Goal: Complete application form

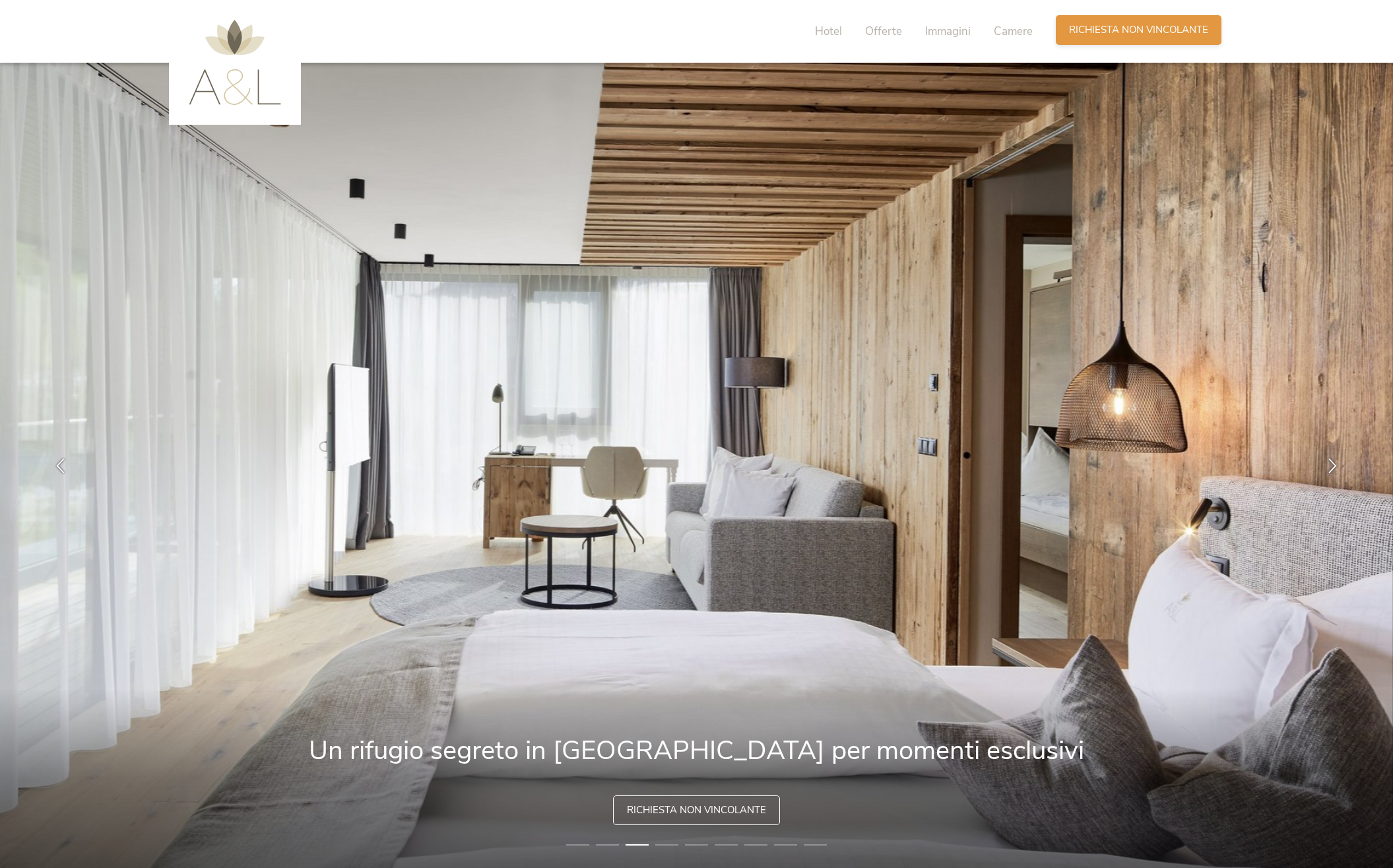
click at [1114, 26] on span "Richiesta non vincolante" at bounding box center [1138, 29] width 139 height 14
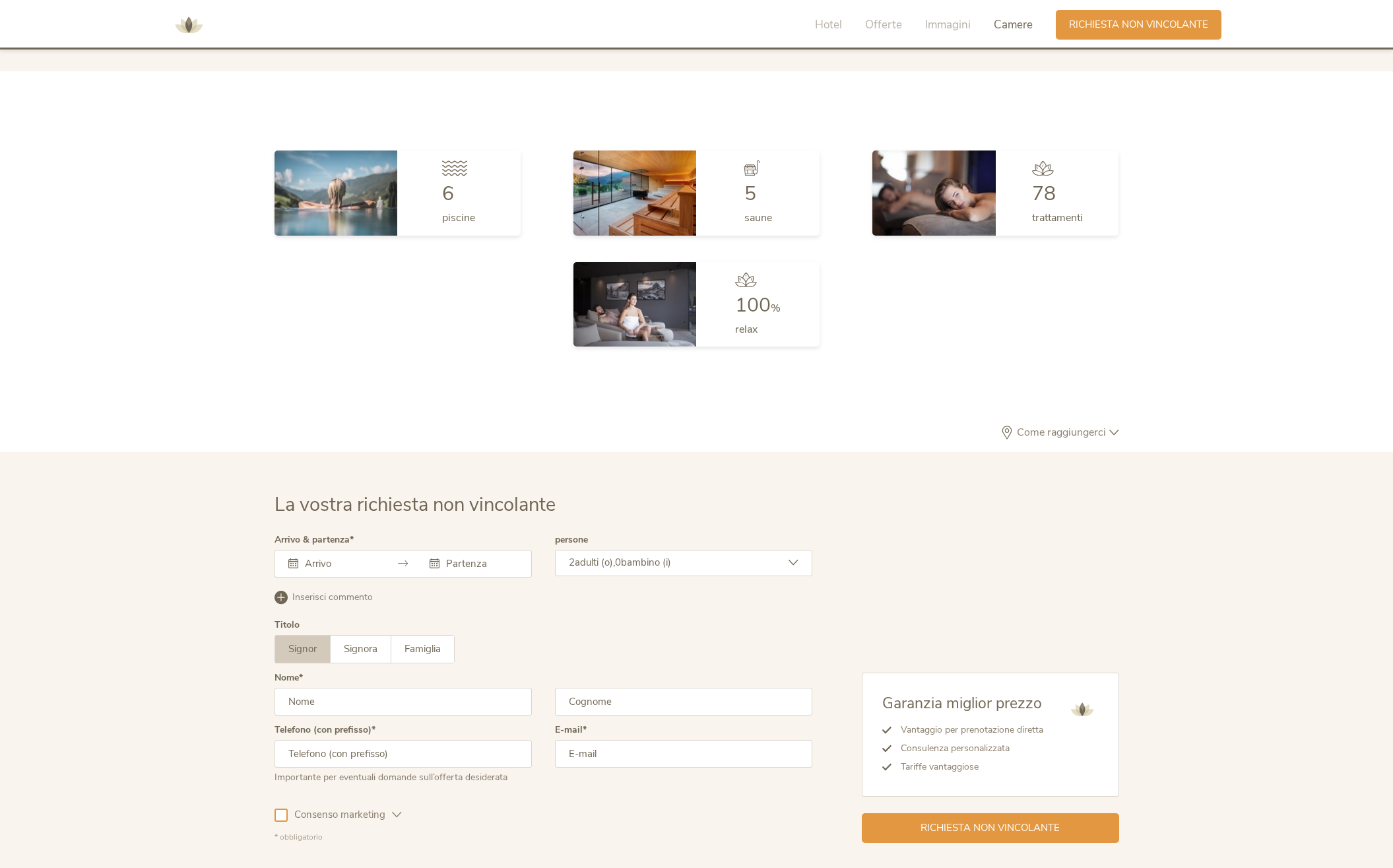
scroll to position [3975, 0]
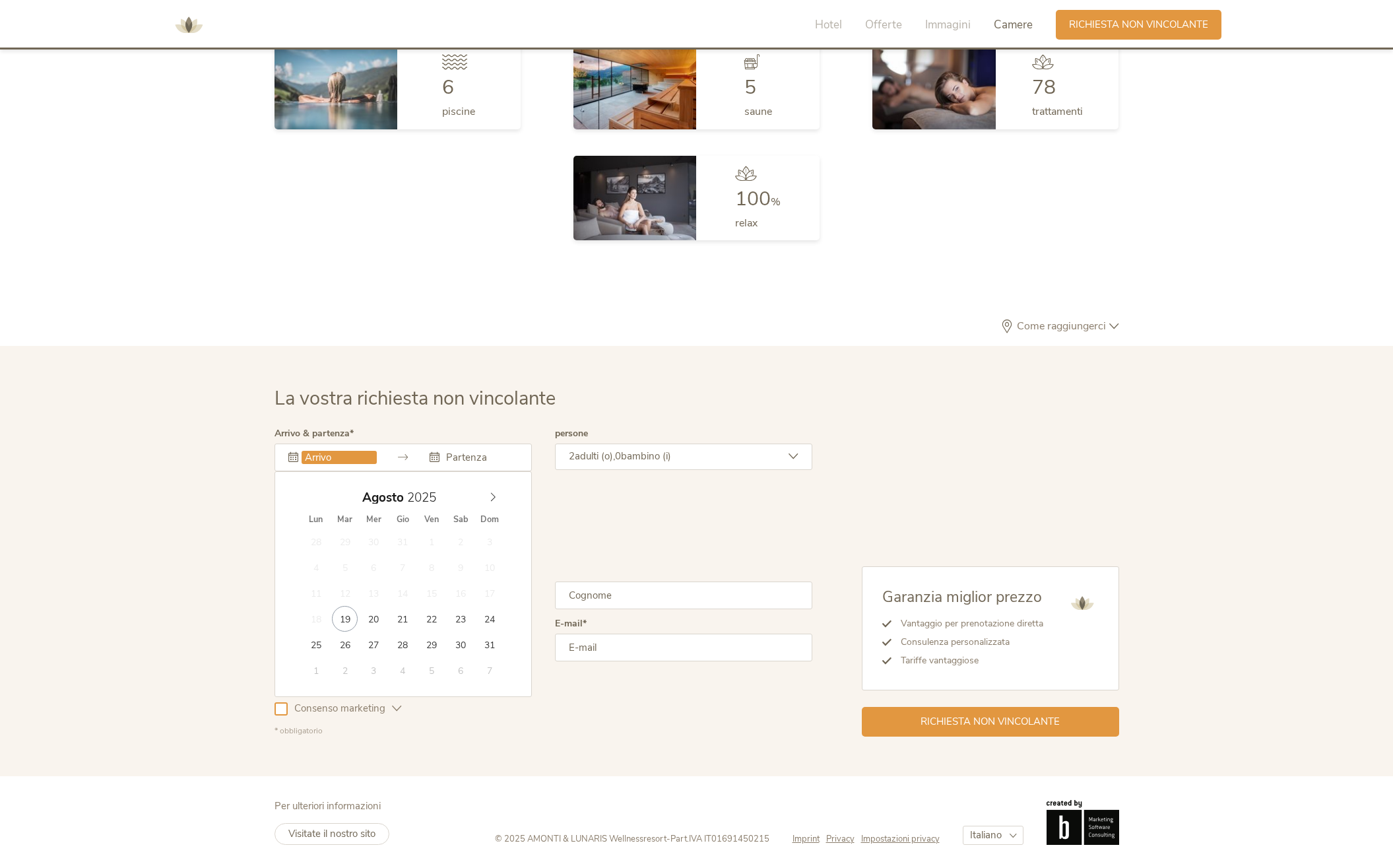
click at [349, 459] on input "text" at bounding box center [340, 458] width 76 height 13
click at [495, 495] on icon at bounding box center [493, 497] width 9 height 9
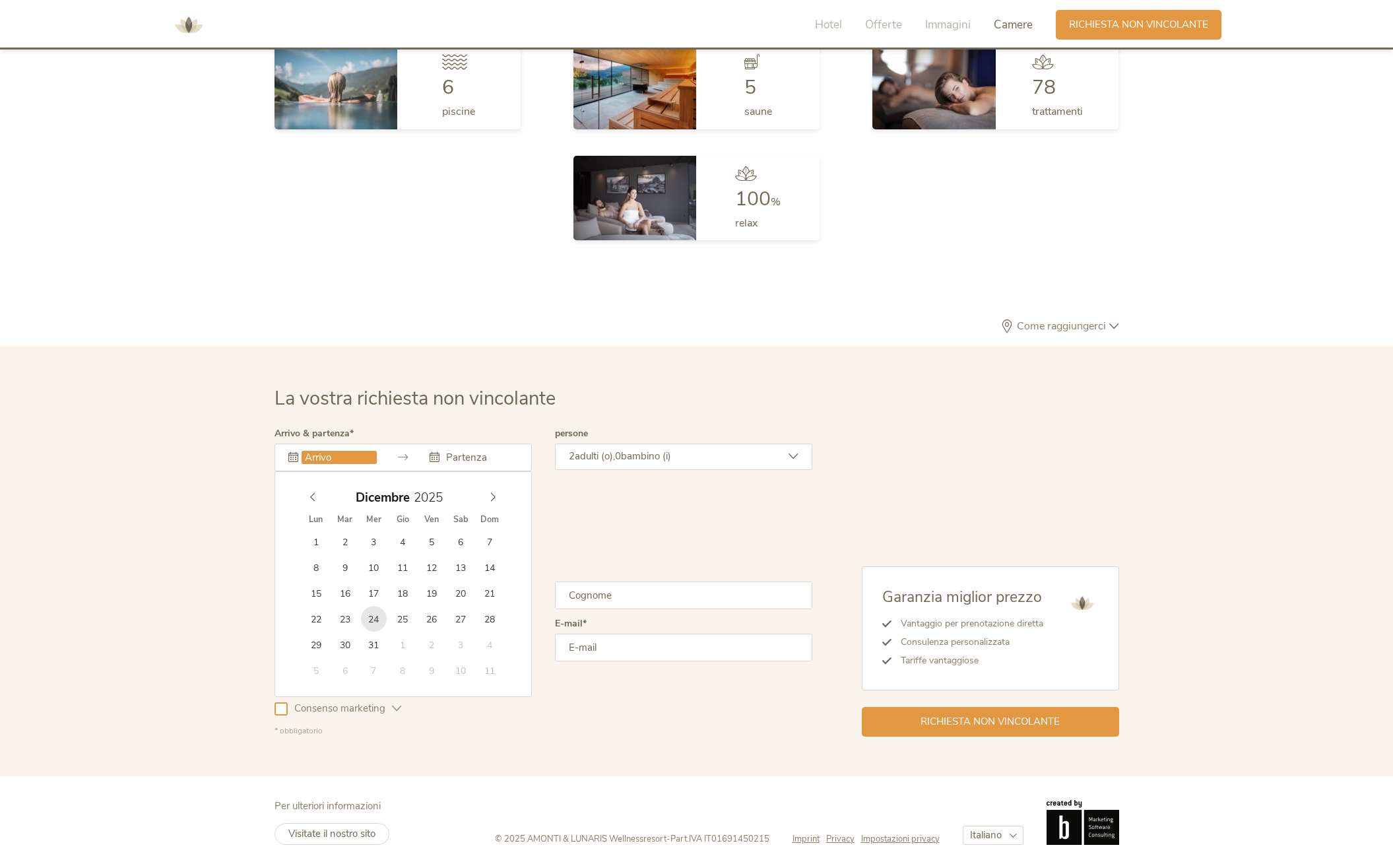
type input "[DATE]"
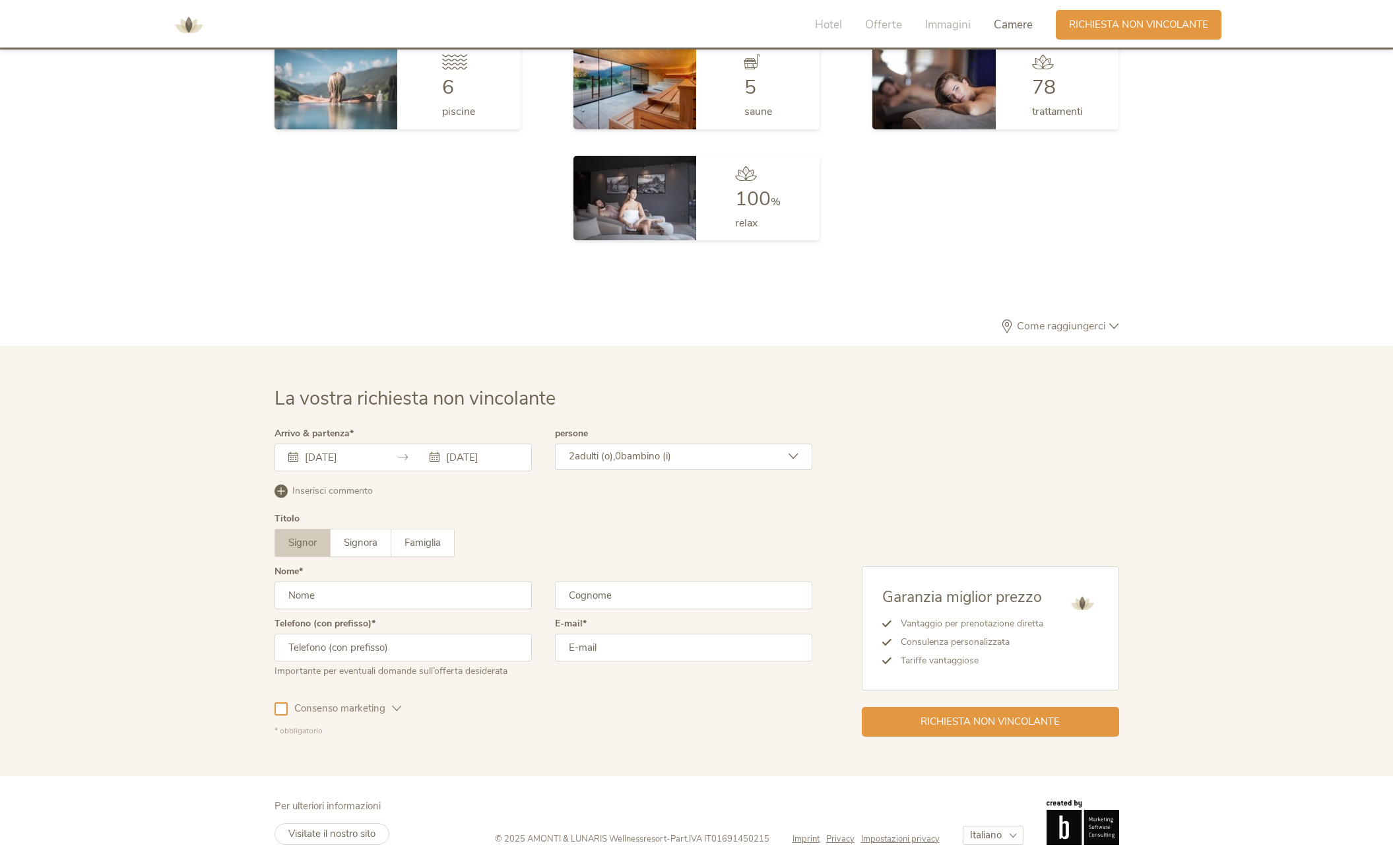
click at [615, 453] on span "adulti (o)," at bounding box center [595, 456] width 41 height 13
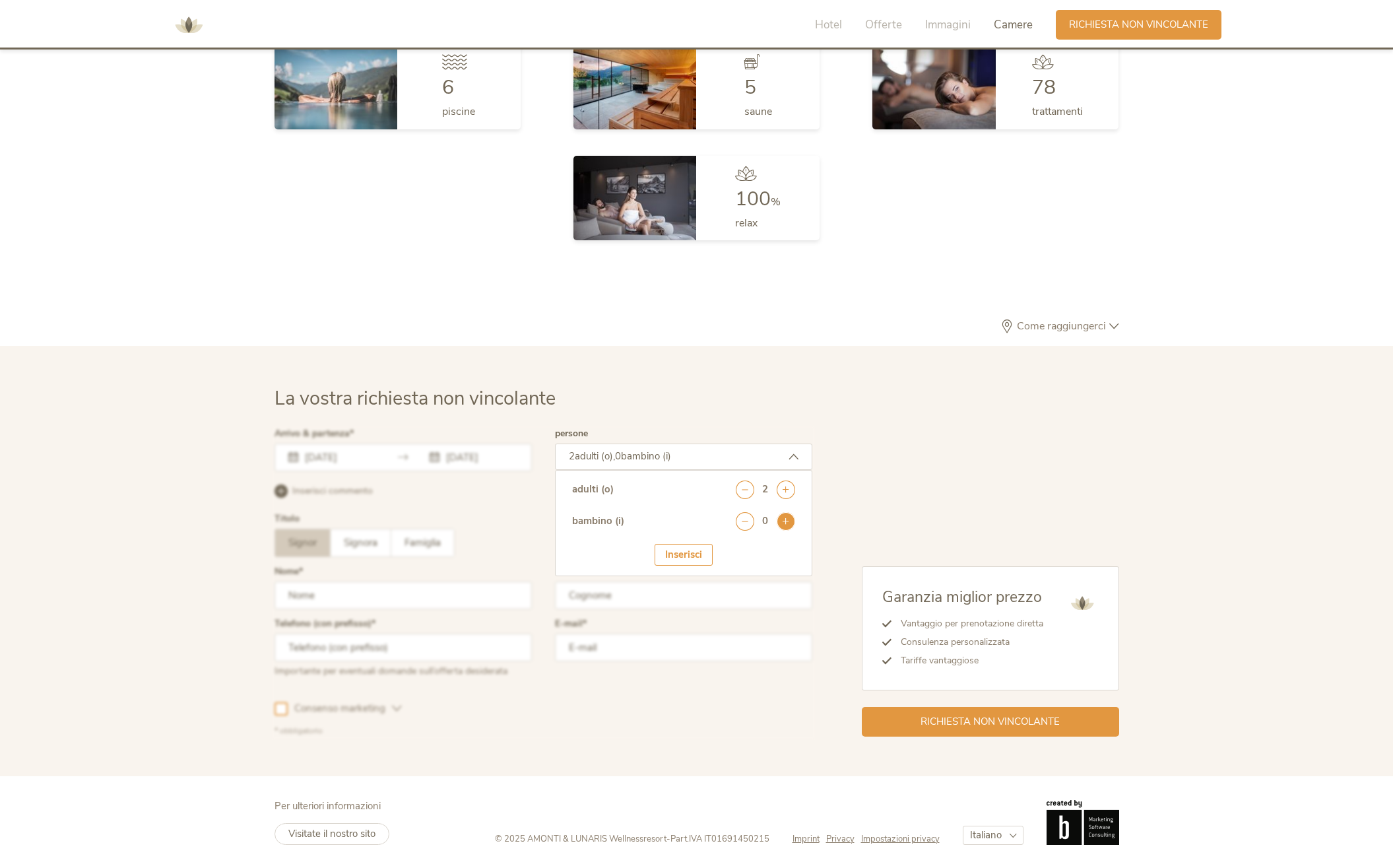
click at [783, 518] on icon at bounding box center [786, 521] width 19 height 19
click at [730, 547] on select "seleziona 0 1 2 3 4 5 6 7 8 9 10 11 12 13 14 15 16 17" at bounding box center [762, 557] width 65 height 22
select select "2"
click option "2" at bounding box center [0, 0] width 0 height 0
click at [685, 597] on div "Inserisci" at bounding box center [683, 595] width 58 height 22
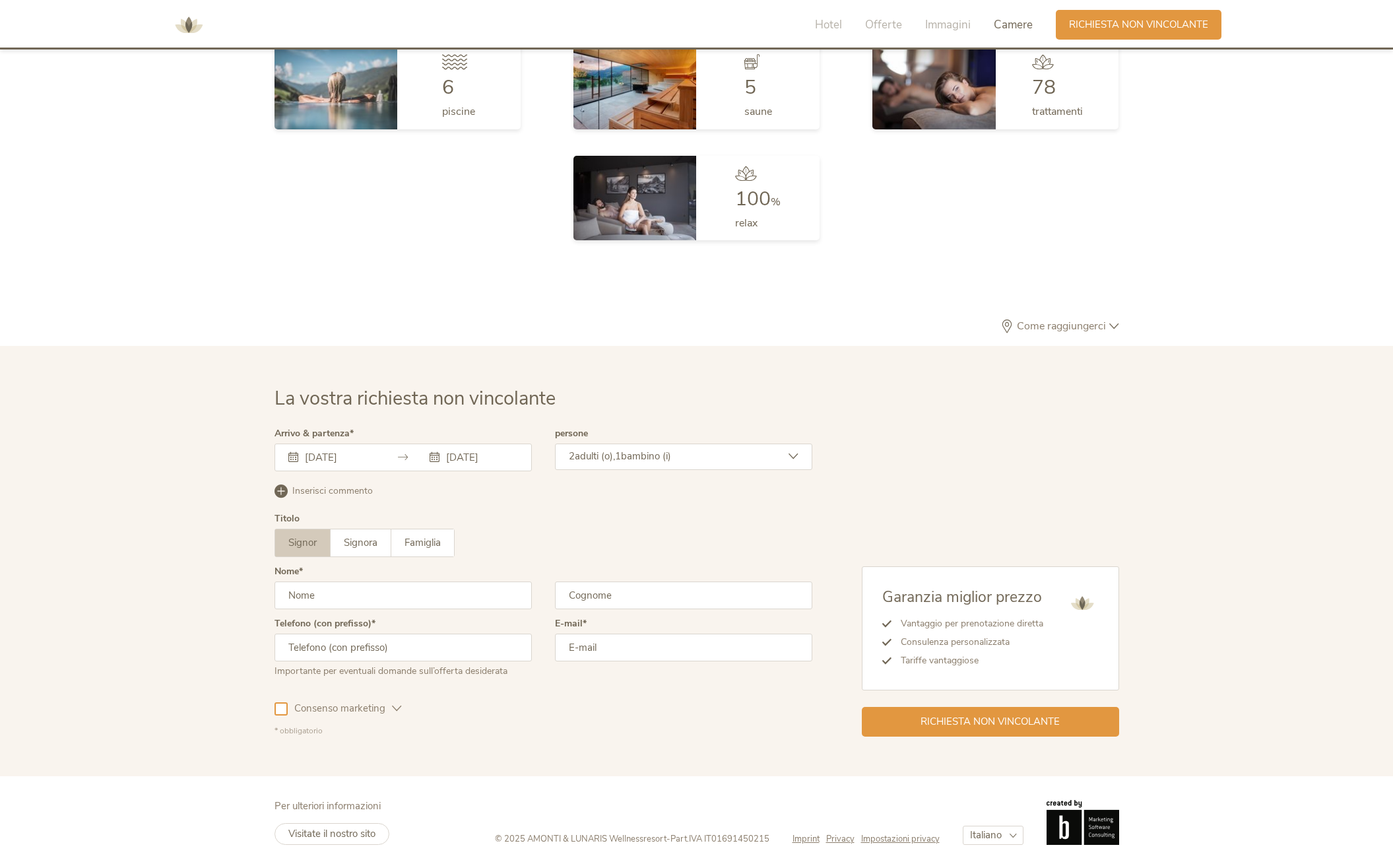
click at [354, 595] on input "text" at bounding box center [403, 595] width 257 height 27
type input "[PERSON_NAME]"
type input "m"
type input "Marcialis"
type input "[PHONE_NUMBER]"
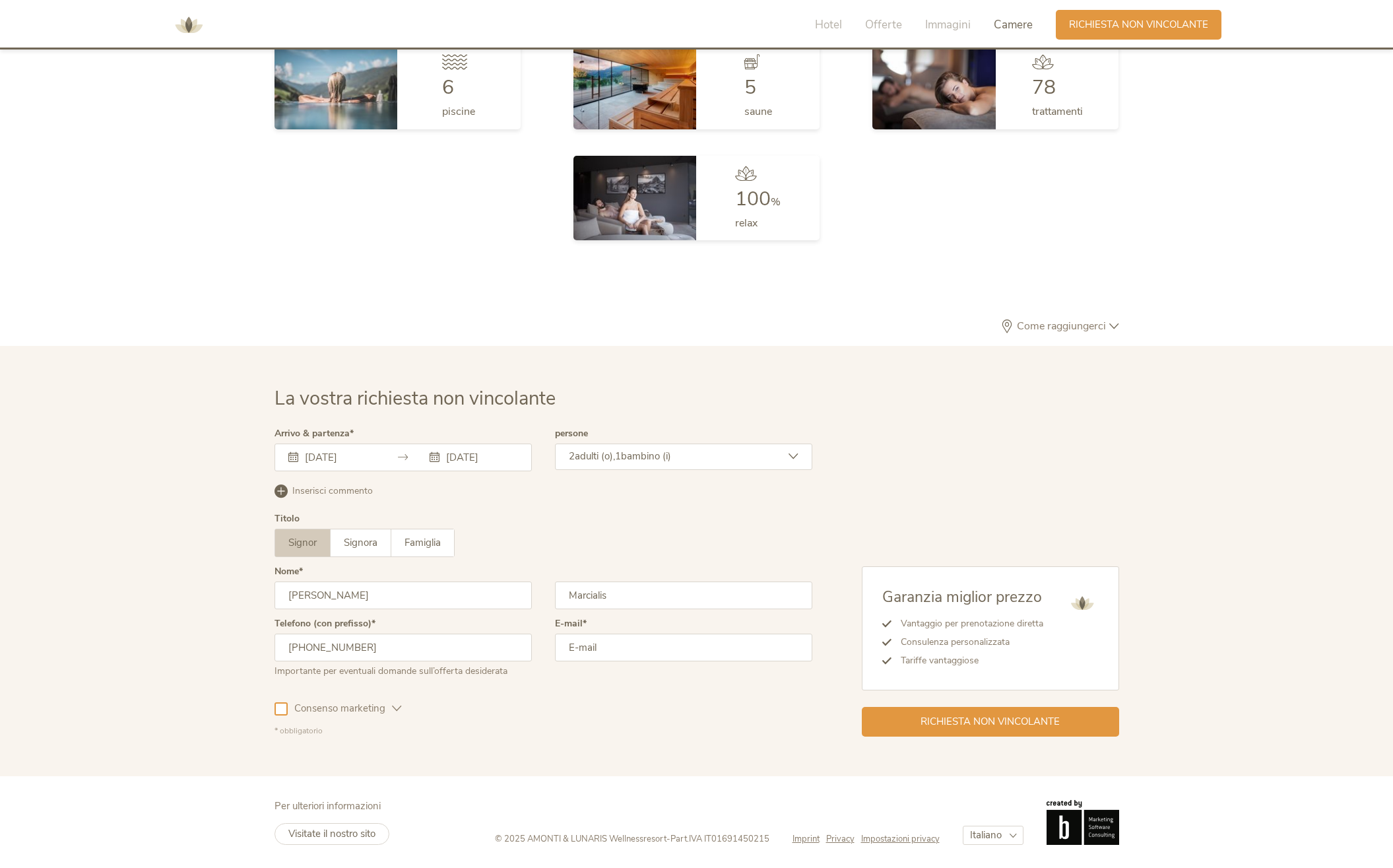
click at [576, 650] on input "email" at bounding box center [684, 647] width 257 height 27
click at [579, 650] on input "email" at bounding box center [684, 647] width 257 height 27
type input "[PERSON_NAME][EMAIL_ADDRESS][DOMAIN_NAME]"
click at [927, 723] on span "Richiesta non vincolante" at bounding box center [989, 720] width 139 height 14
